Goal: Task Accomplishment & Management: Use online tool/utility

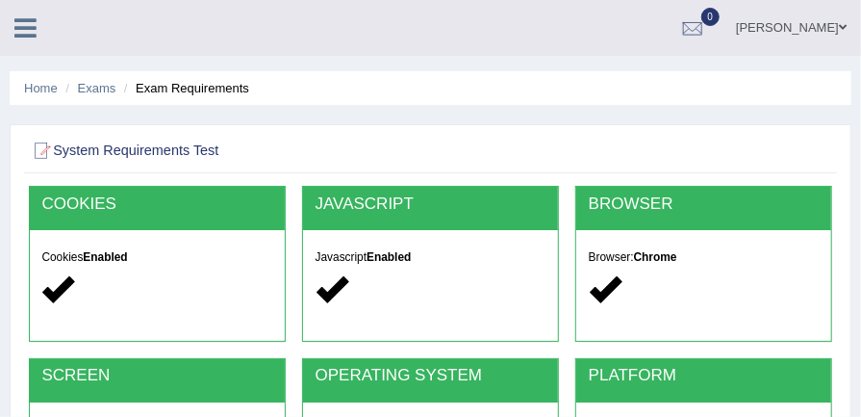
click at [22, 23] on icon at bounding box center [25, 27] width 22 height 25
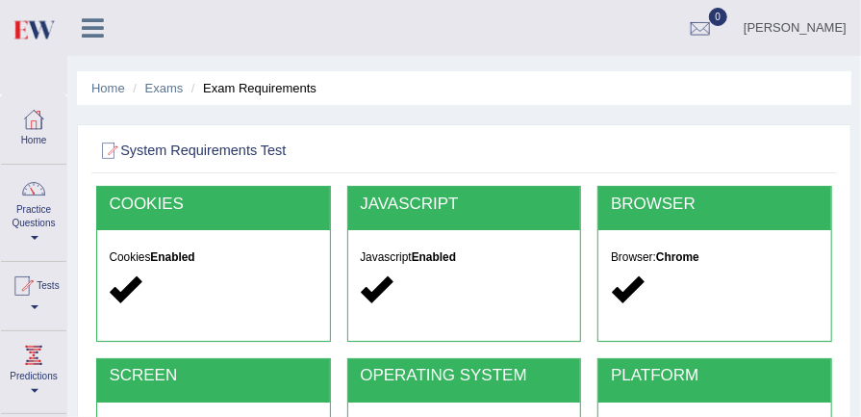
click at [27, 201] on div at bounding box center [33, 188] width 29 height 29
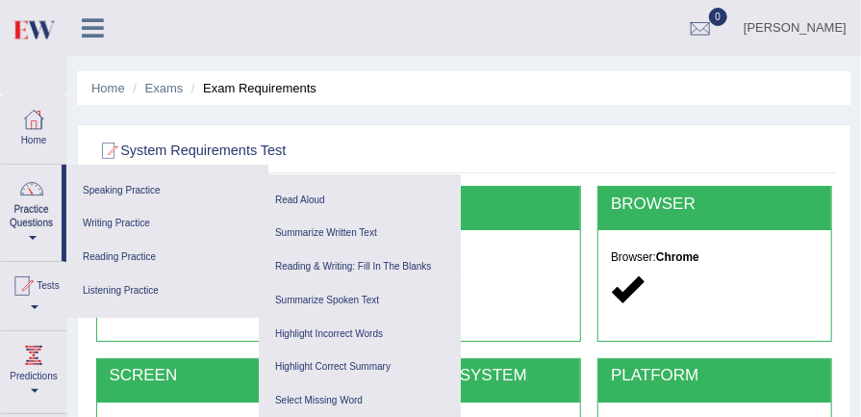
click at [32, 297] on div at bounding box center [22, 285] width 29 height 29
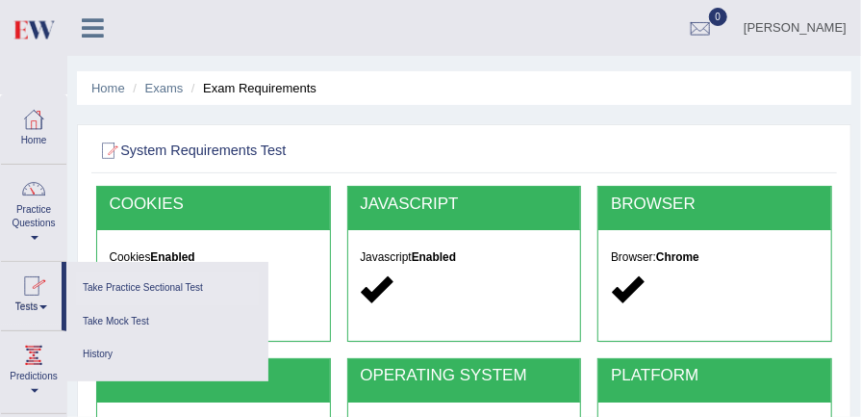
click at [146, 289] on link "Take Practice Sectional Test" at bounding box center [167, 288] width 183 height 34
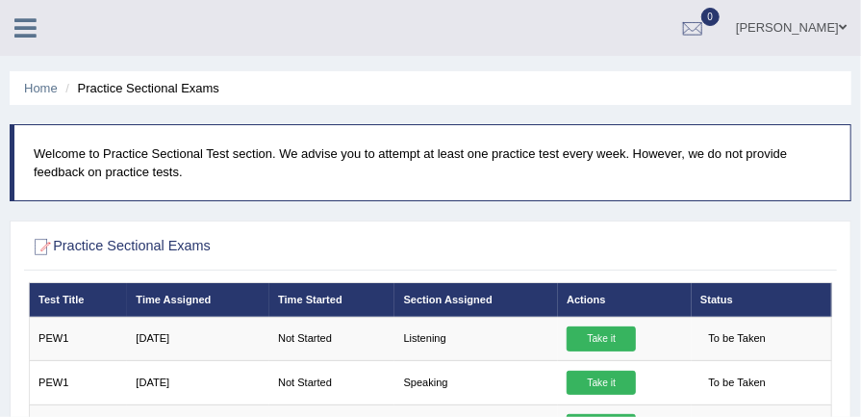
click at [15, 27] on icon at bounding box center [25, 27] width 22 height 25
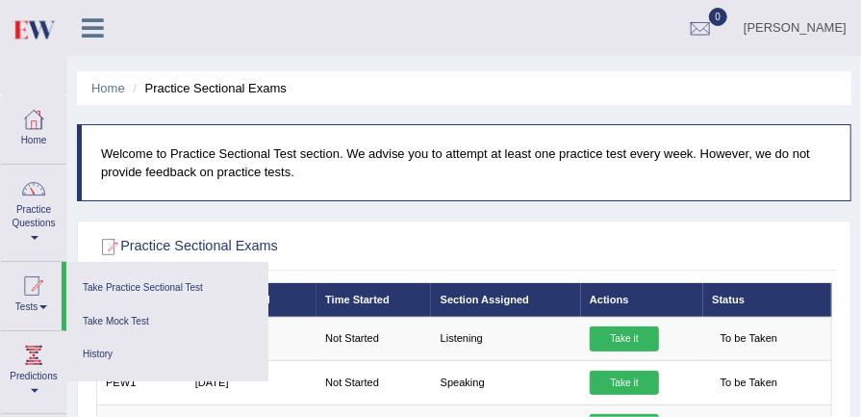
click at [178, 289] on link "Take Practice Sectional Test" at bounding box center [167, 288] width 183 height 34
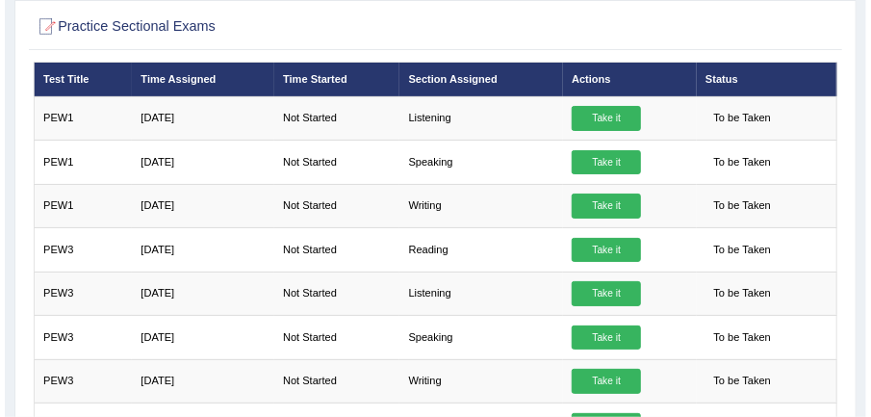
scroll to position [178, 0]
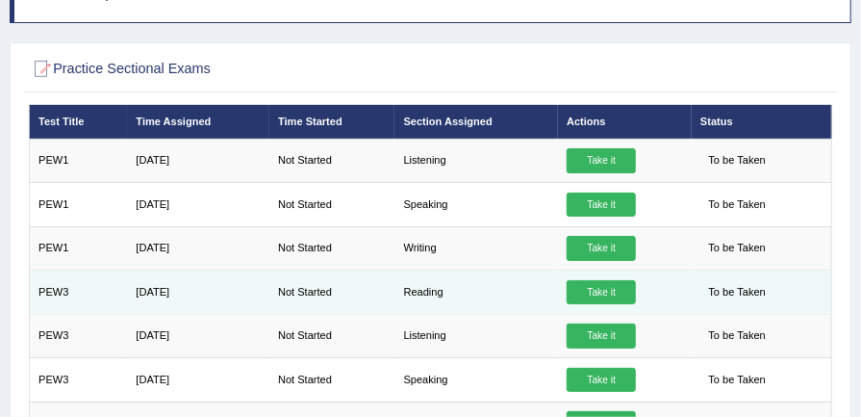
click at [600, 298] on link "Take it" at bounding box center [601, 292] width 69 height 25
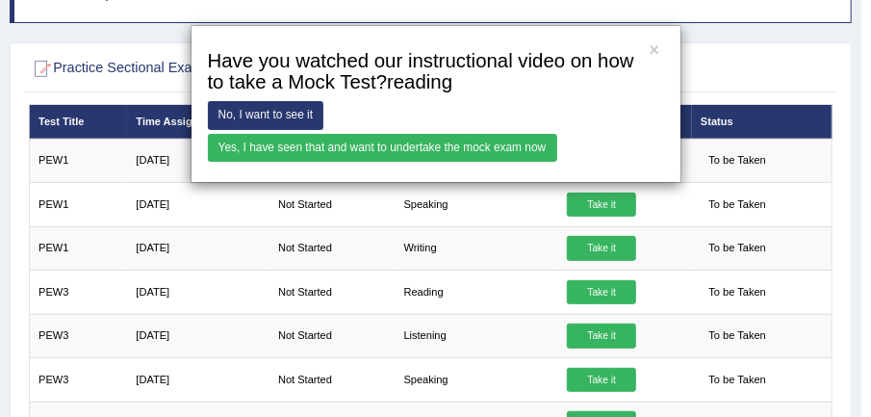
click at [495, 144] on link "Yes, I have seen that and want to undertake the mock exam now" at bounding box center [382, 148] width 349 height 28
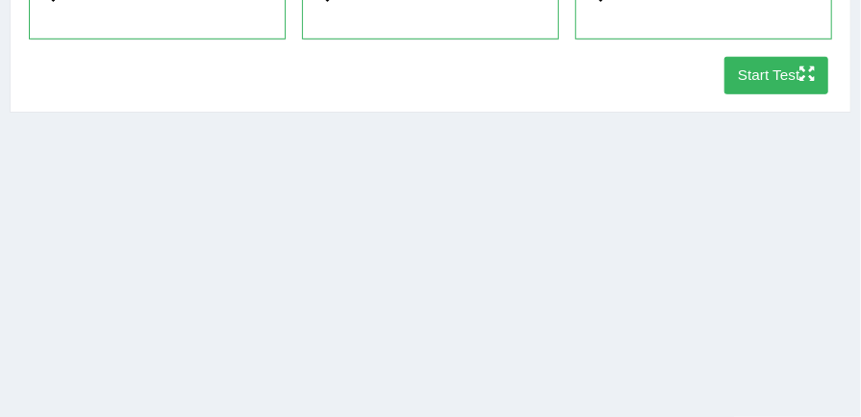
scroll to position [472, 0]
click at [772, 85] on button "Start Test" at bounding box center [777, 77] width 105 height 38
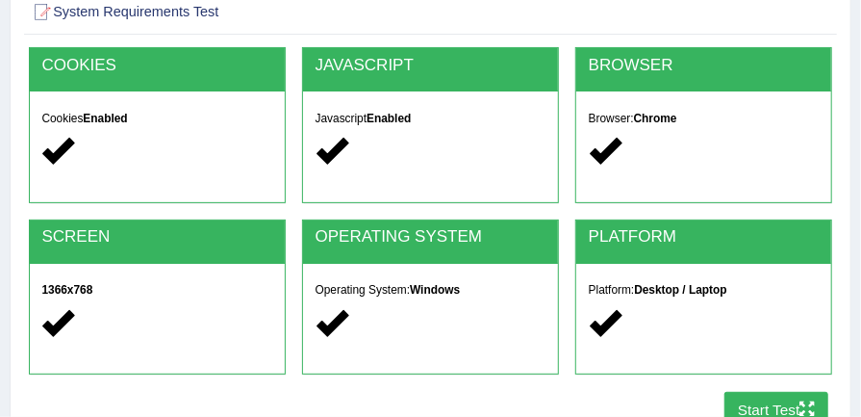
scroll to position [0, 0]
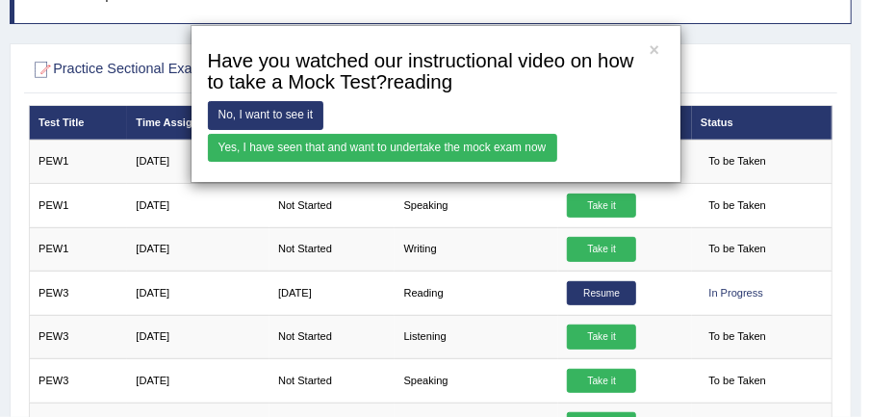
click at [458, 152] on link "Yes, I have seen that and want to undertake the mock exam now" at bounding box center [382, 148] width 349 height 28
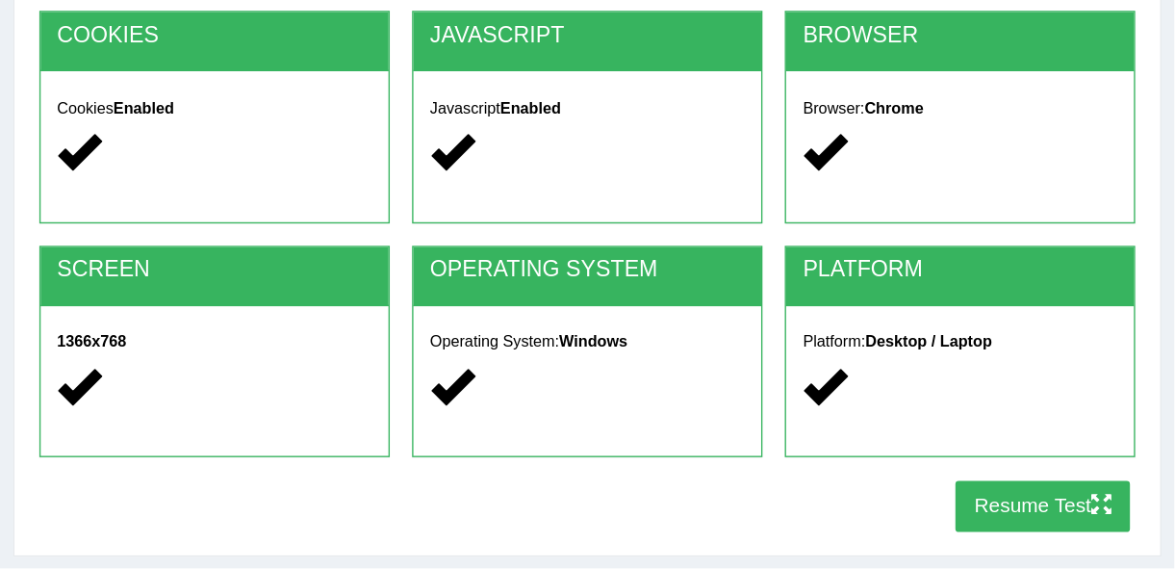
scroll to position [183, 0]
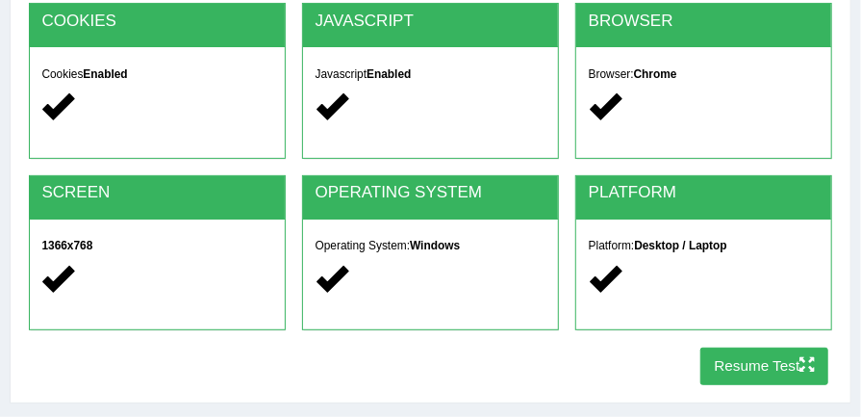
click at [751, 377] on button "Resume Test" at bounding box center [764, 366] width 128 height 38
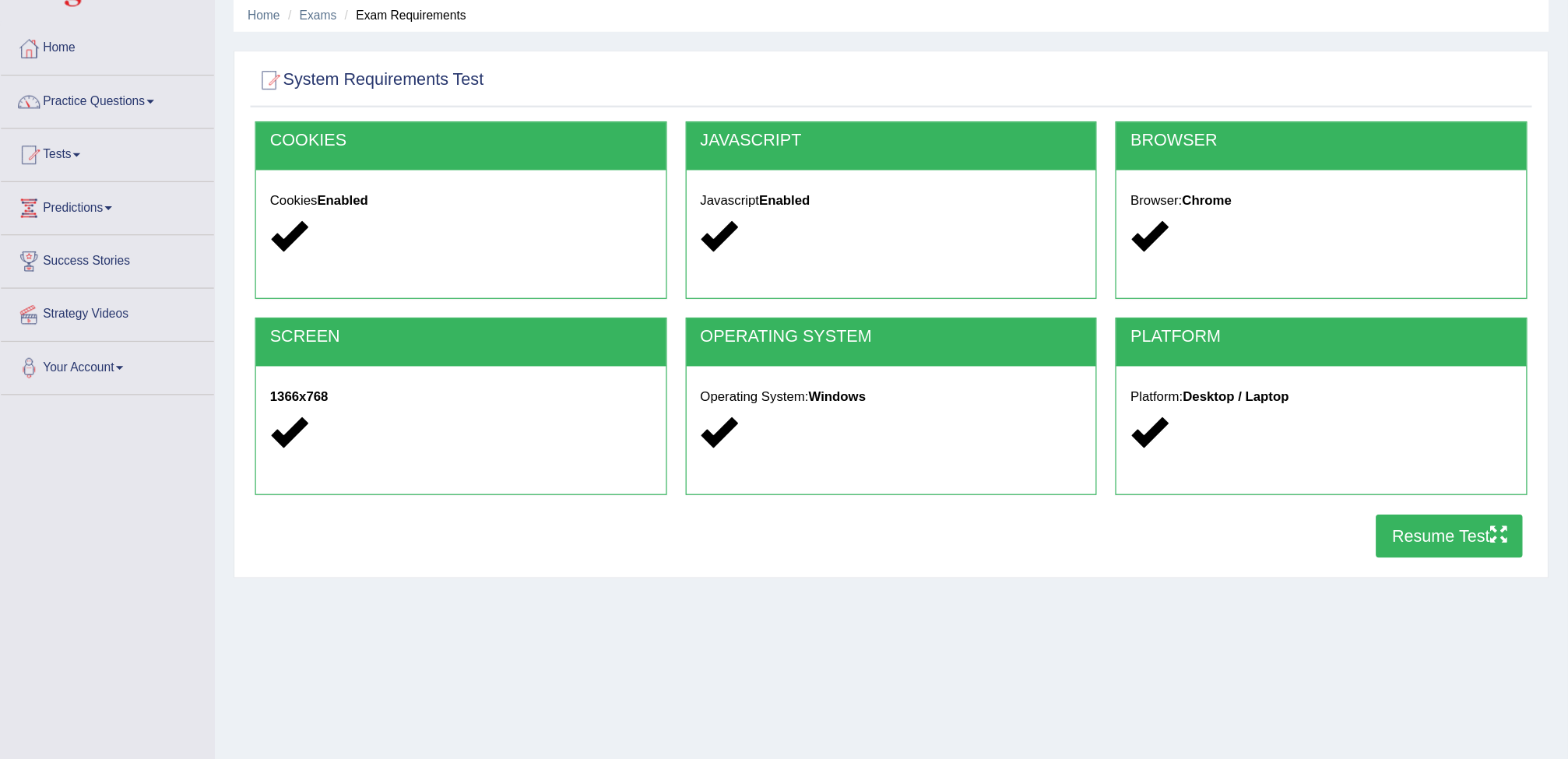
scroll to position [0, 0]
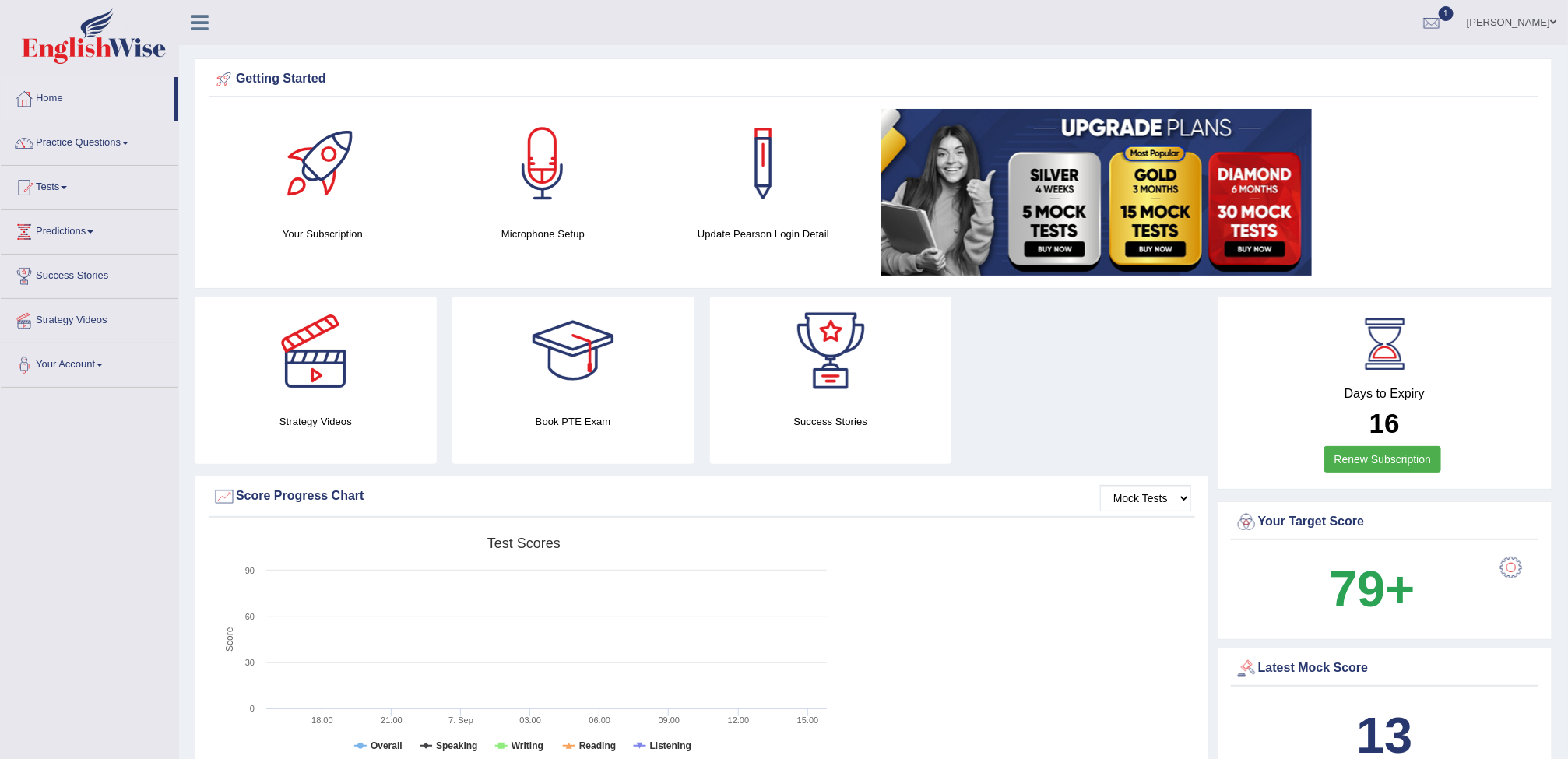
click at [67, 188] on span at bounding box center [64, 188] width 6 height 3
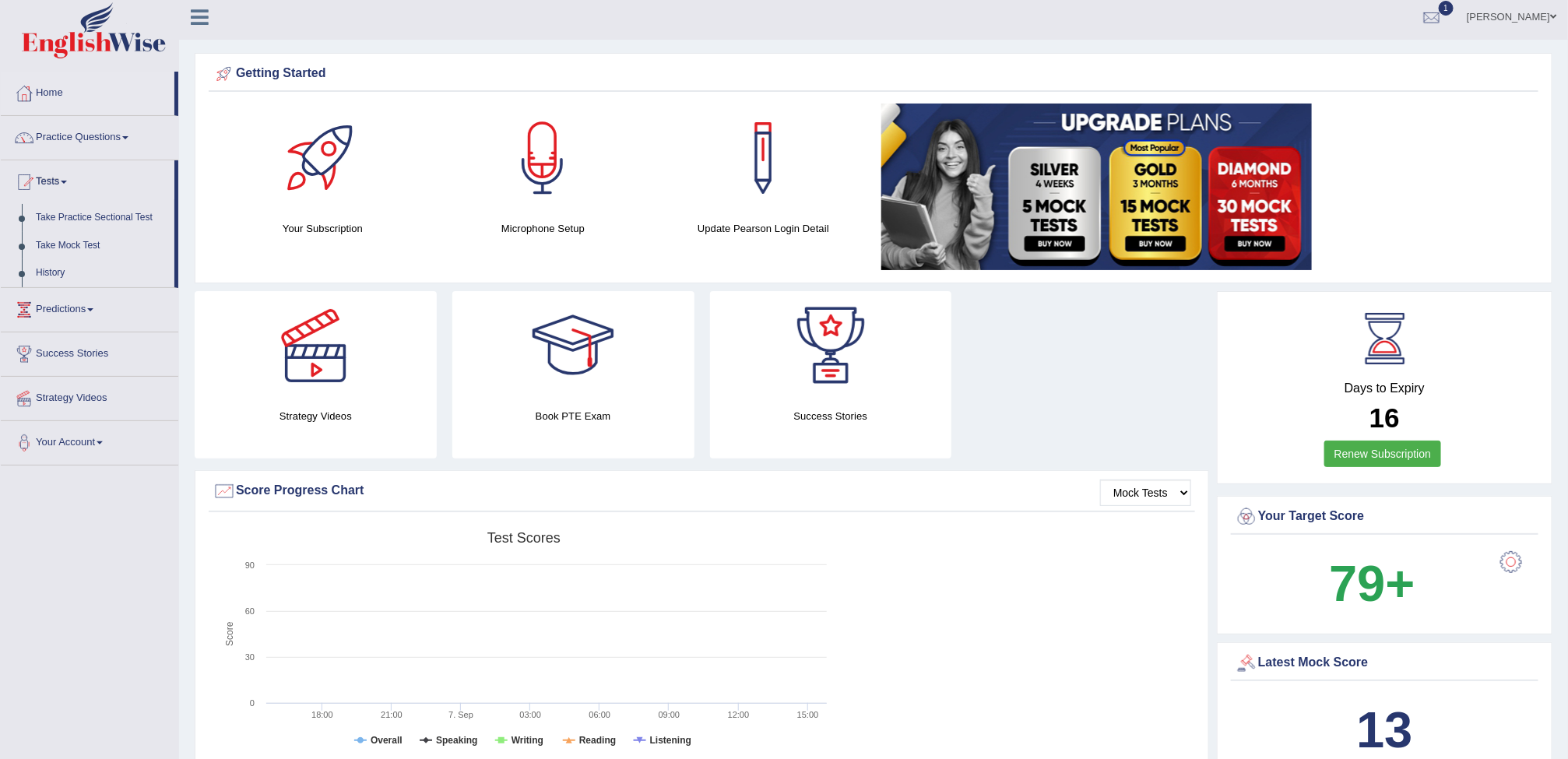
scroll to position [17, 0]
